Goal: Check status: Check status

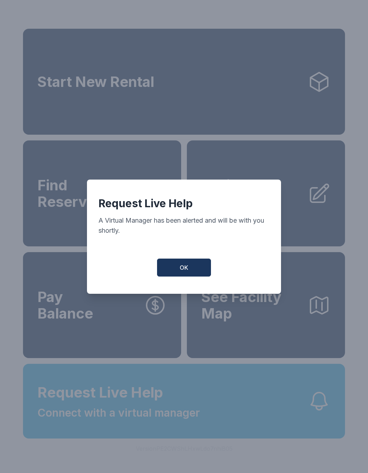
click at [180, 268] on span "OK" at bounding box center [184, 267] width 9 height 9
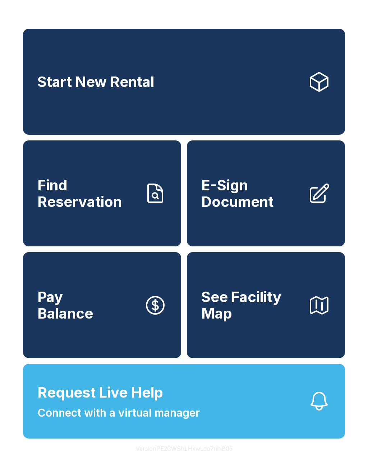
click at [109, 193] on span "Find Reservation" at bounding box center [87, 193] width 101 height 33
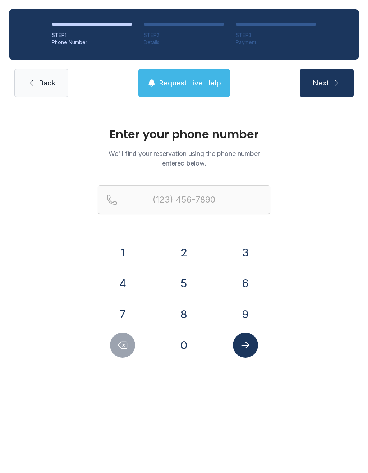
click at [186, 253] on button "2" at bounding box center [183, 252] width 25 height 25
click at [118, 255] on button "1" at bounding box center [122, 252] width 25 height 25
click at [242, 320] on button "9" at bounding box center [245, 314] width 25 height 25
click at [243, 283] on button "6" at bounding box center [245, 283] width 25 height 25
click at [182, 318] on button "8" at bounding box center [183, 314] width 25 height 25
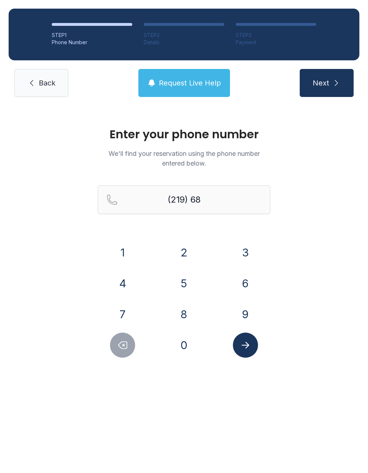
click at [181, 318] on button "8" at bounding box center [183, 314] width 25 height 25
click at [247, 243] on button "3" at bounding box center [245, 252] width 25 height 25
click at [181, 318] on button "8" at bounding box center [183, 314] width 25 height 25
click at [184, 246] on button "2" at bounding box center [183, 252] width 25 height 25
click at [245, 314] on button "9" at bounding box center [245, 314] width 25 height 25
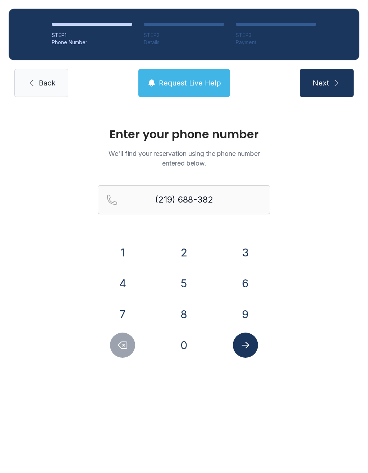
type input "[PHONE_NUMBER]"
click at [326, 83] on span "Next" at bounding box center [320, 83] width 17 height 10
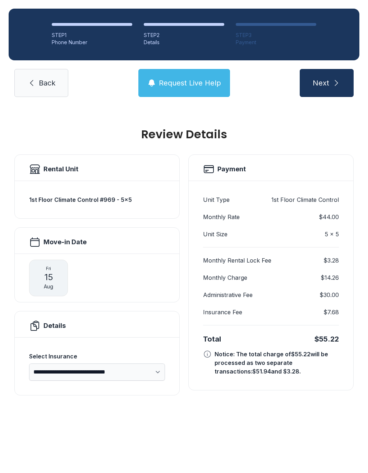
click at [39, 82] on span "Back" at bounding box center [47, 83] width 17 height 10
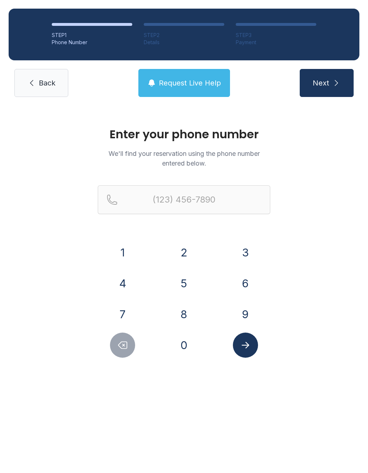
click at [38, 83] on link "Back" at bounding box center [41, 83] width 54 height 28
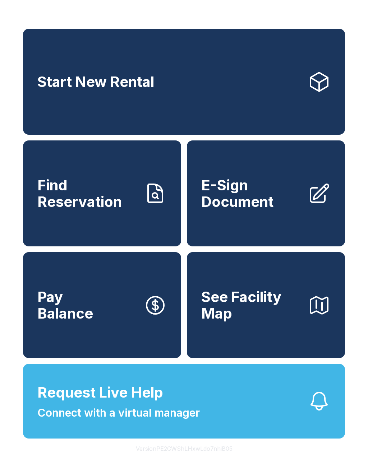
click at [37, 83] on span "Start New Rental" at bounding box center [95, 82] width 117 height 17
